Goal: Information Seeking & Learning: Learn about a topic

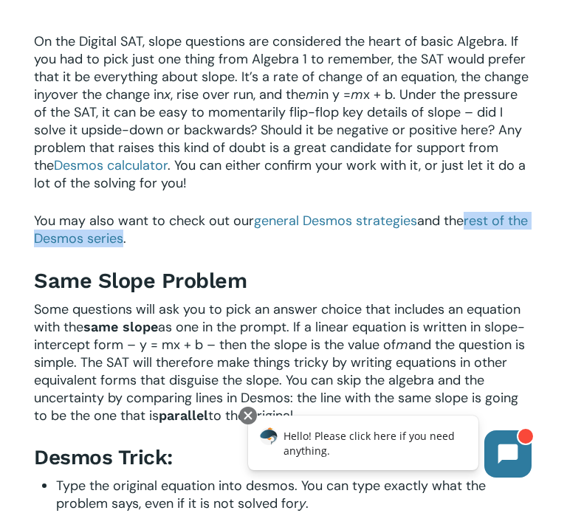
click at [346, 150] on span "x + b. Under the pressure of the SAT, it can be easy to momentarily flip-flop k…" at bounding box center [279, 139] width 491 height 106
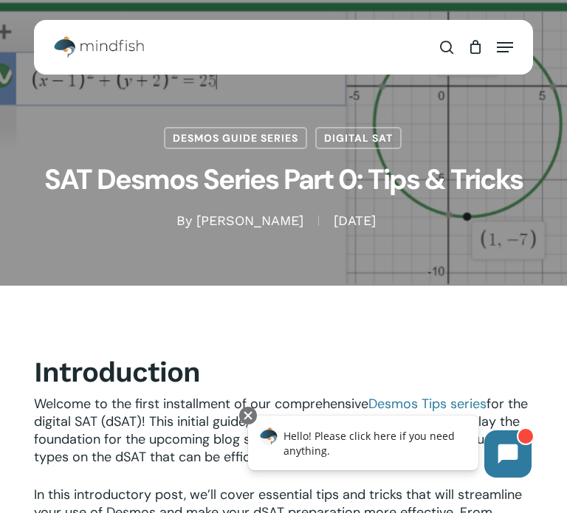
click at [409, 416] on div "Hello! Please click here if you need anything." at bounding box center [363, 442] width 230 height 55
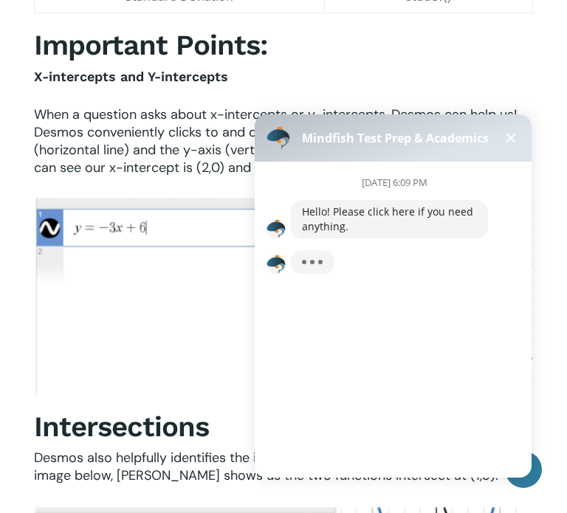
scroll to position [851, 0]
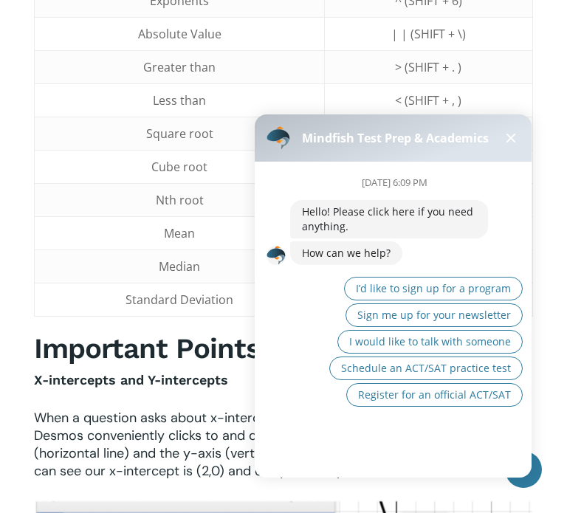
click at [516, 141] on button at bounding box center [511, 138] width 18 height 18
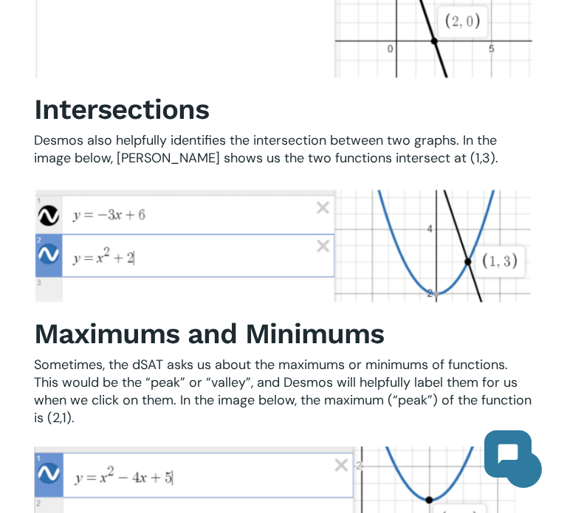
scroll to position [1470, 0]
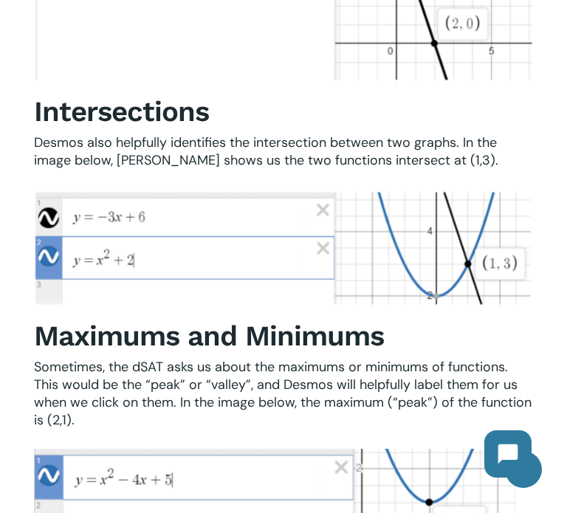
click at [397, 380] on span "Sometimes, the dSAT asks us about the maximums or minimums of functions. This w…" at bounding box center [282, 393] width 497 height 71
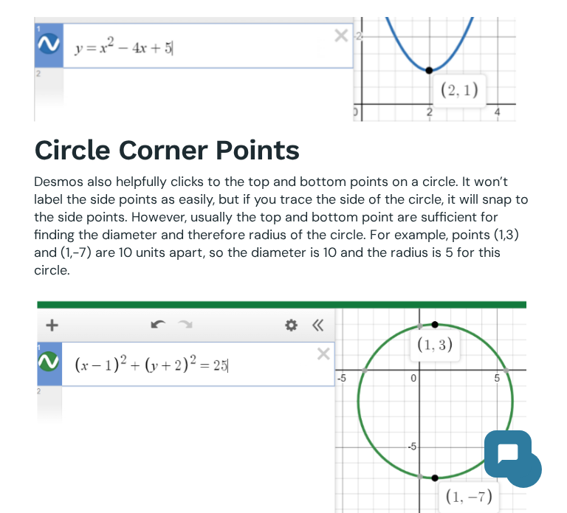
scroll to position [2003, 0]
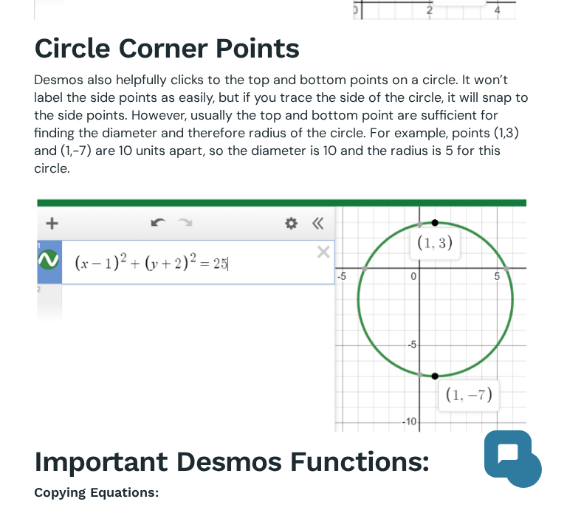
click at [358, 135] on span "Desmos also helpfully clicks to the top and bottom points on a circle. It won’t…" at bounding box center [281, 124] width 494 height 106
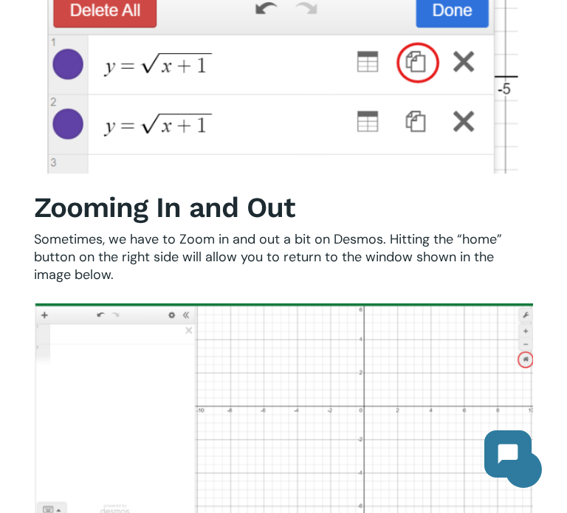
scroll to position [2845, 0]
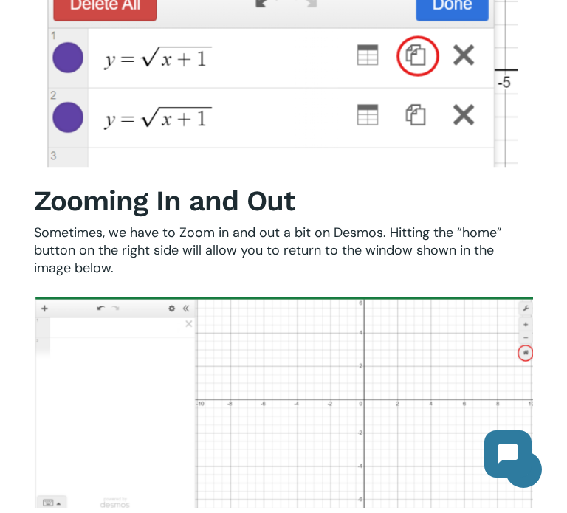
click at [271, 208] on b "Zooming In and Out" at bounding box center [164, 200] width 261 height 33
click at [220, 268] on p "Sometimes, we have to Zoom in and out a bit on Desmos. Hitting the “home” butto…" at bounding box center [283, 250] width 499 height 53
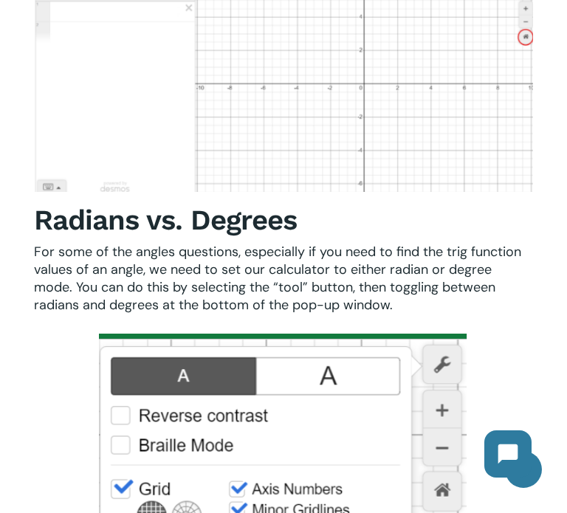
scroll to position [3438, 0]
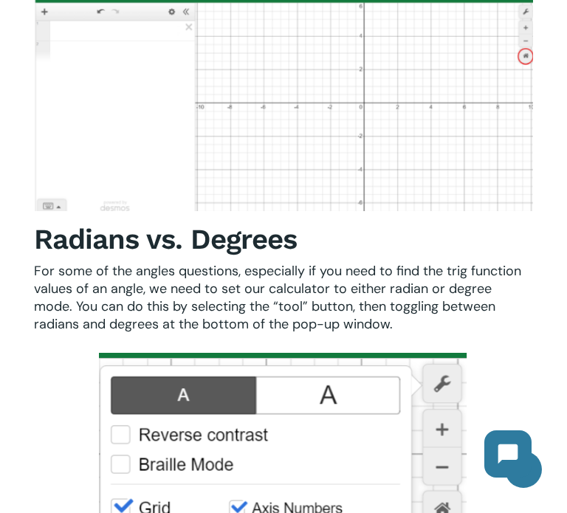
scroll to position [3145, 0]
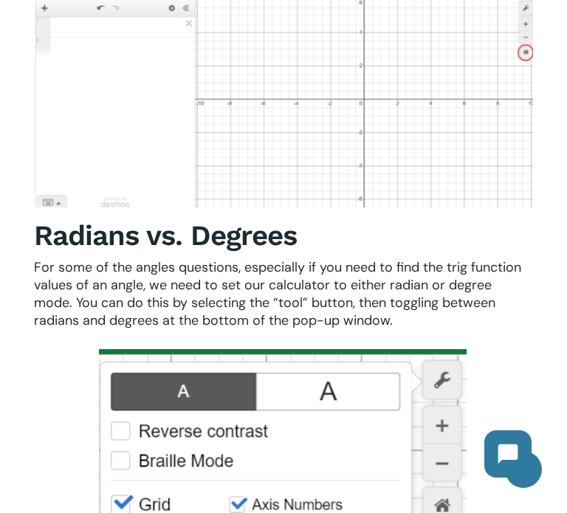
click at [295, 285] on span "For some of the angles questions, especially if you need to find the trig funct…" at bounding box center [277, 293] width 487 height 71
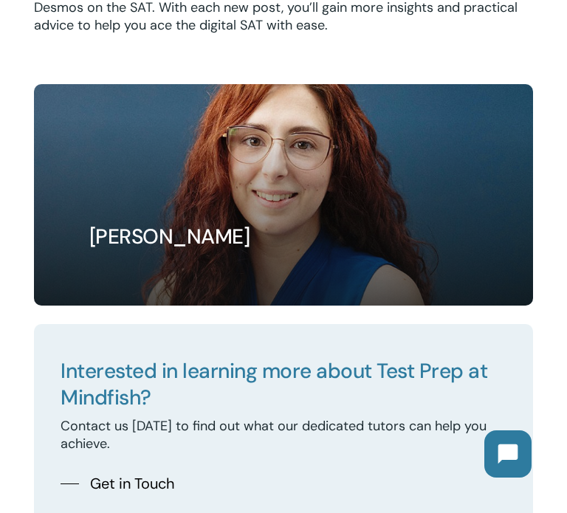
scroll to position [0, 0]
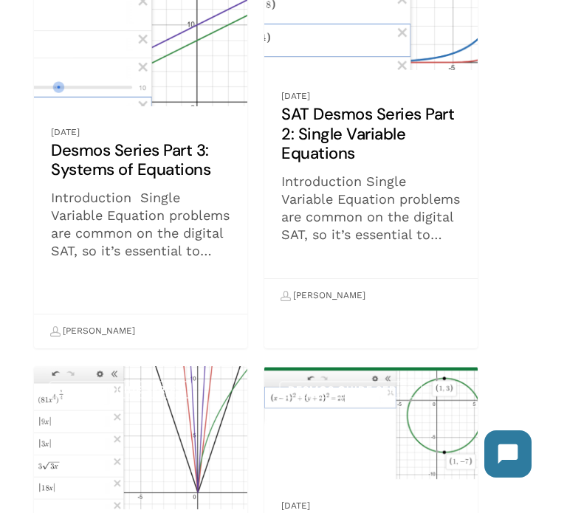
scroll to position [945, 0]
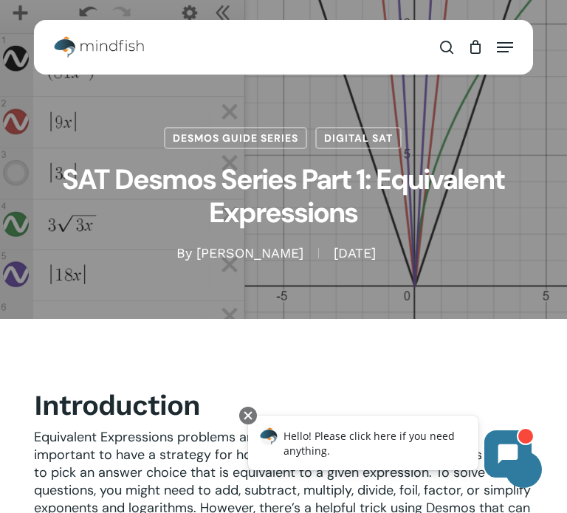
scroll to position [624, 0]
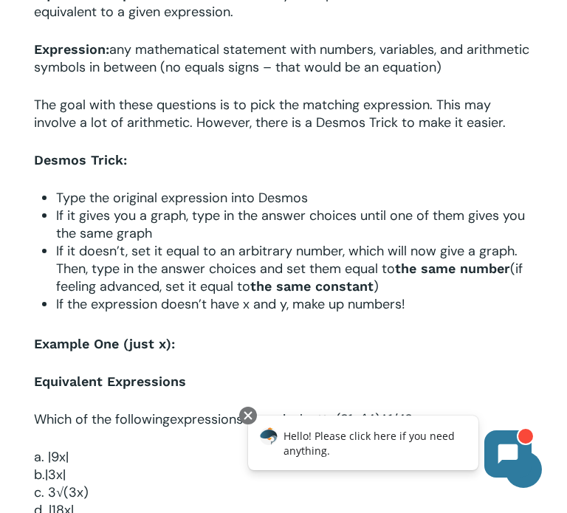
click at [233, 120] on span "The goal with these questions is to pick the matching expression. This may invo…" at bounding box center [269, 113] width 471 height 35
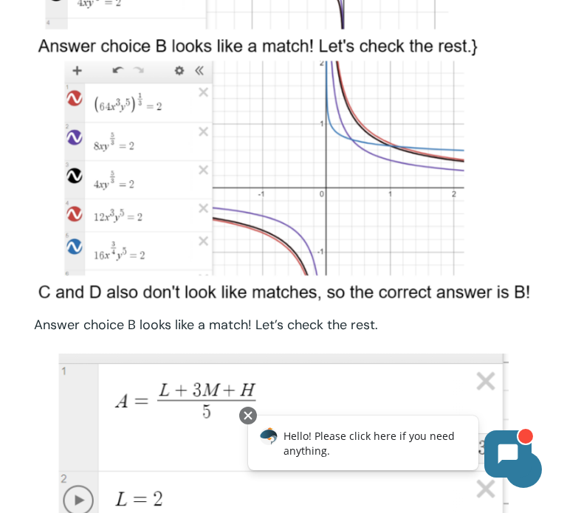
scroll to position [3121, 0]
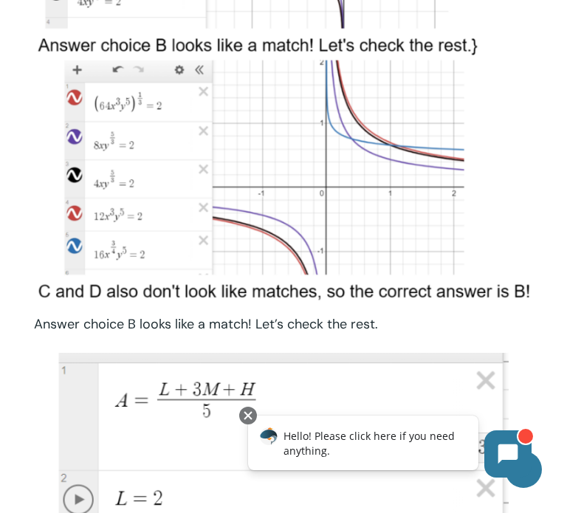
click at [223, 315] on span "Answer choice B looks like a match! Let’s check the rest." at bounding box center [206, 324] width 344 height 18
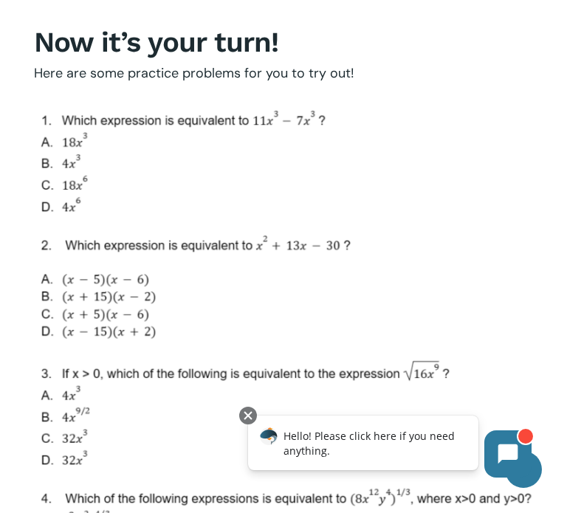
scroll to position [5543, 0]
click at [97, 241] on img at bounding box center [283, 352] width 499 height 503
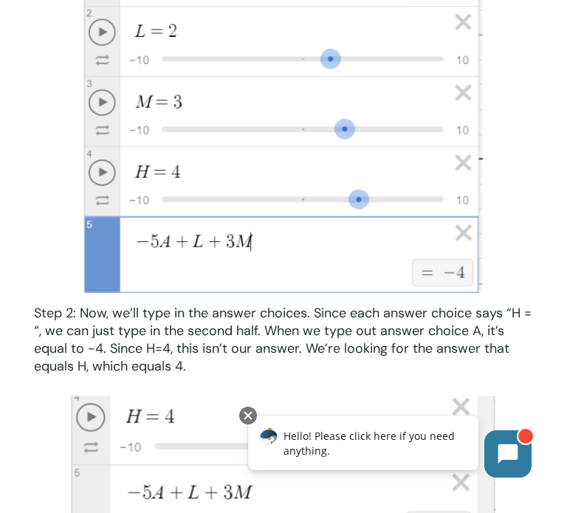
scroll to position [0, 0]
